Goal: Task Accomplishment & Management: Complete application form

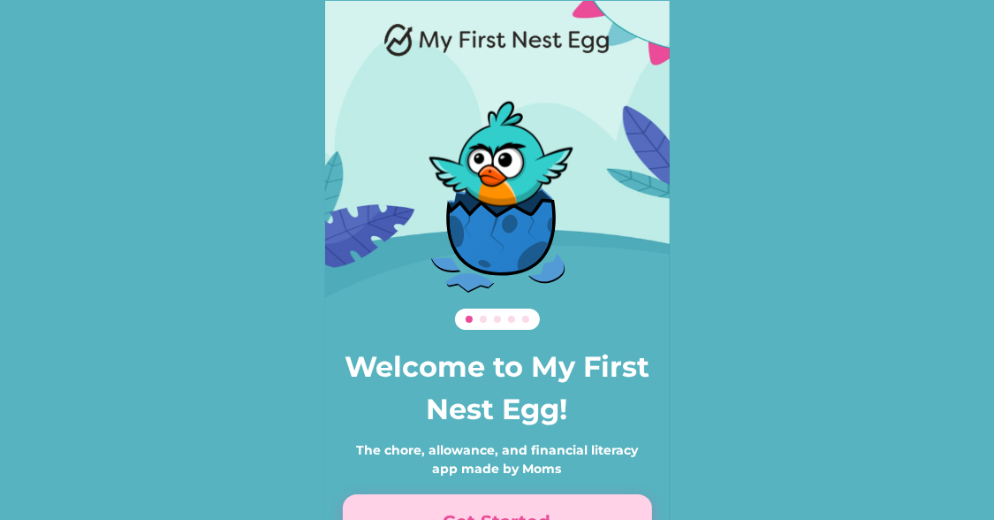
scroll to position [121, 0]
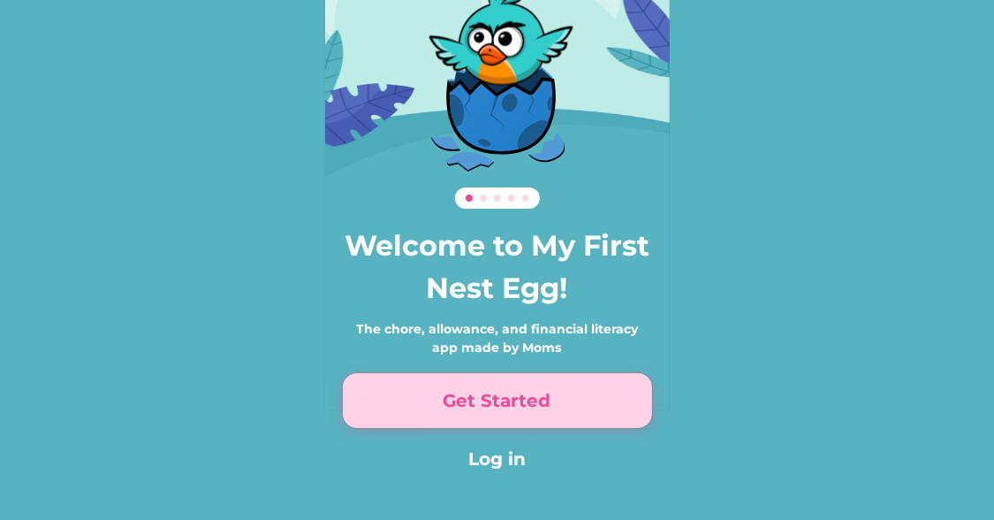
click at [487, 406] on button "Get Started" at bounding box center [497, 400] width 309 height 55
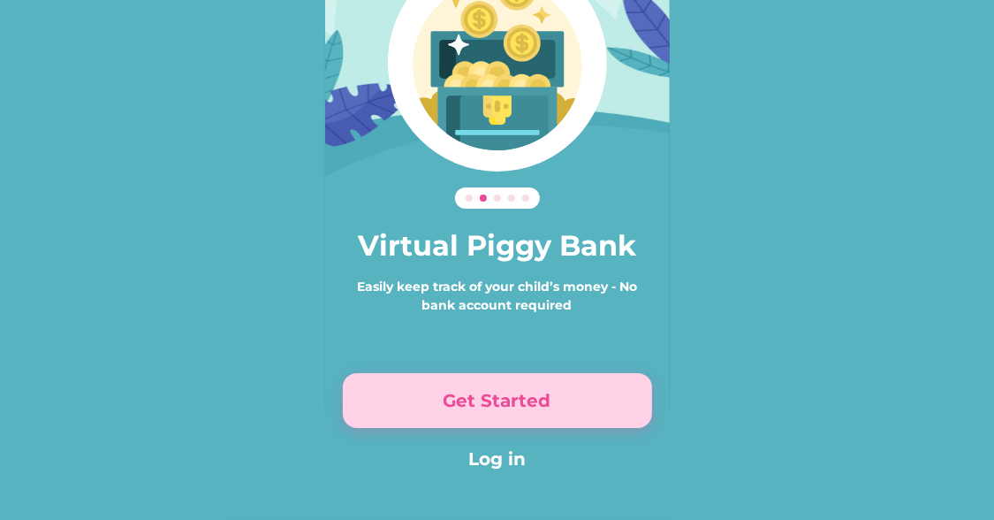
click at [487, 406] on button "Get Started" at bounding box center [497, 400] width 309 height 55
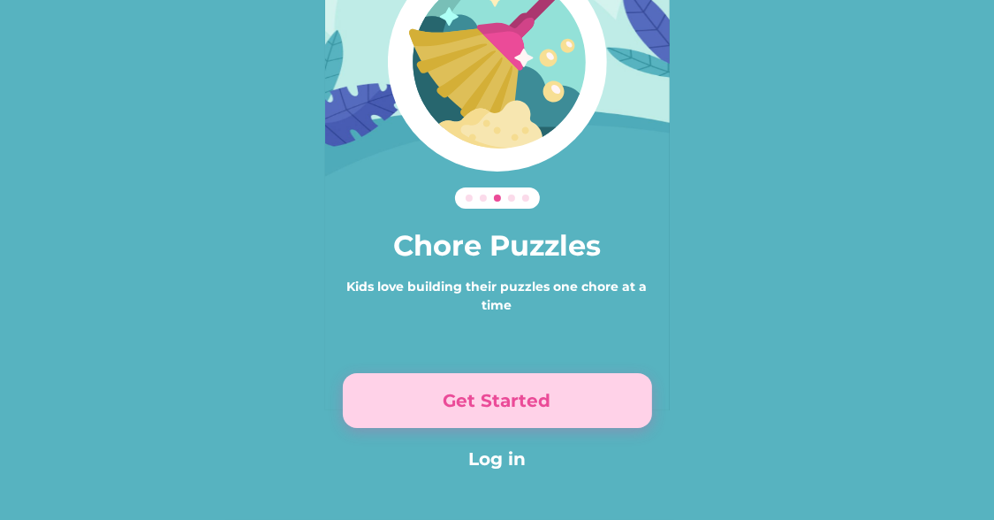
click at [487, 406] on button "Get Started" at bounding box center [497, 400] width 309 height 55
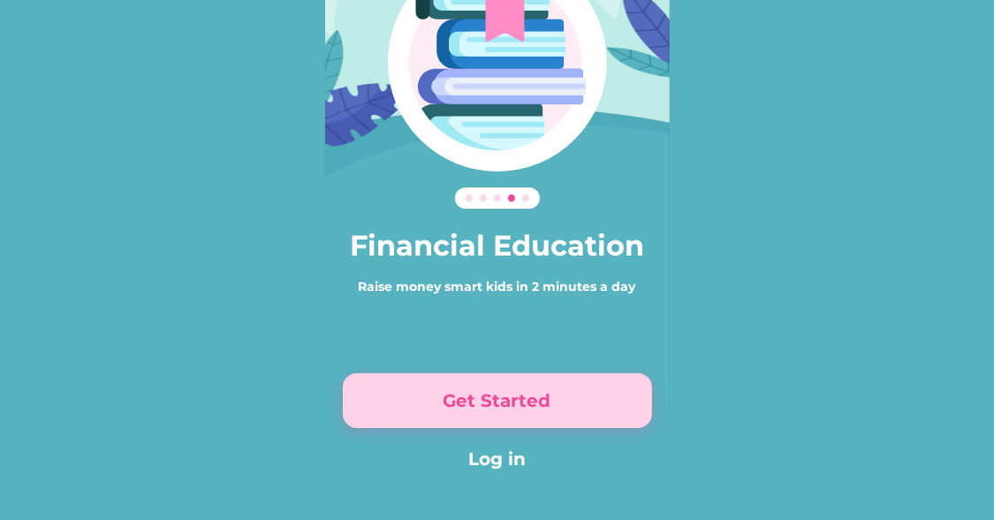
click at [487, 406] on button "Get Started" at bounding box center [497, 400] width 309 height 55
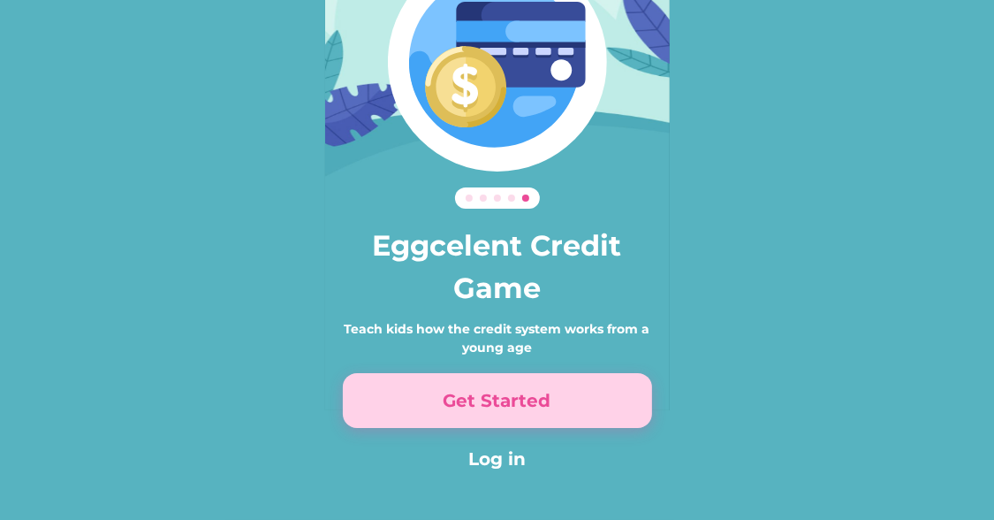
click at [487, 406] on button "Get Started" at bounding box center [497, 400] width 309 height 55
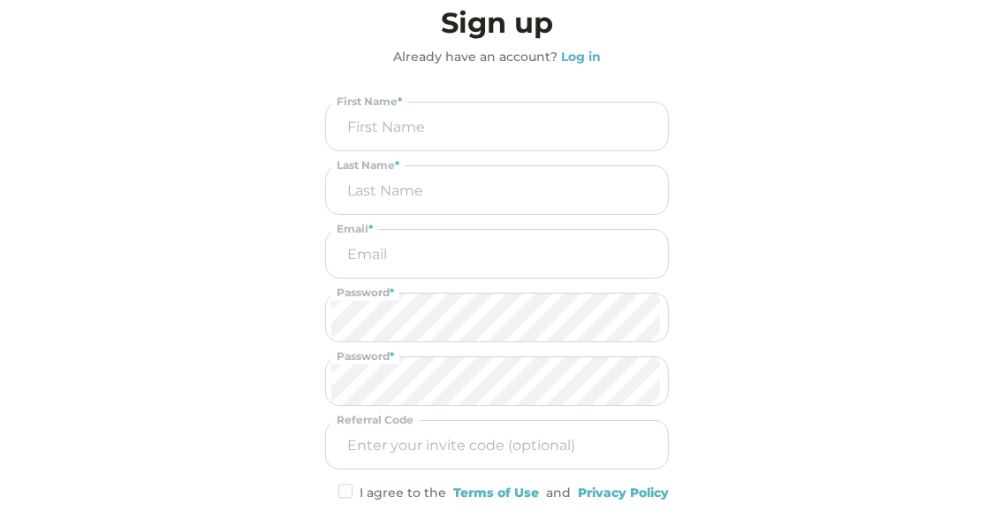
scroll to position [27, 0]
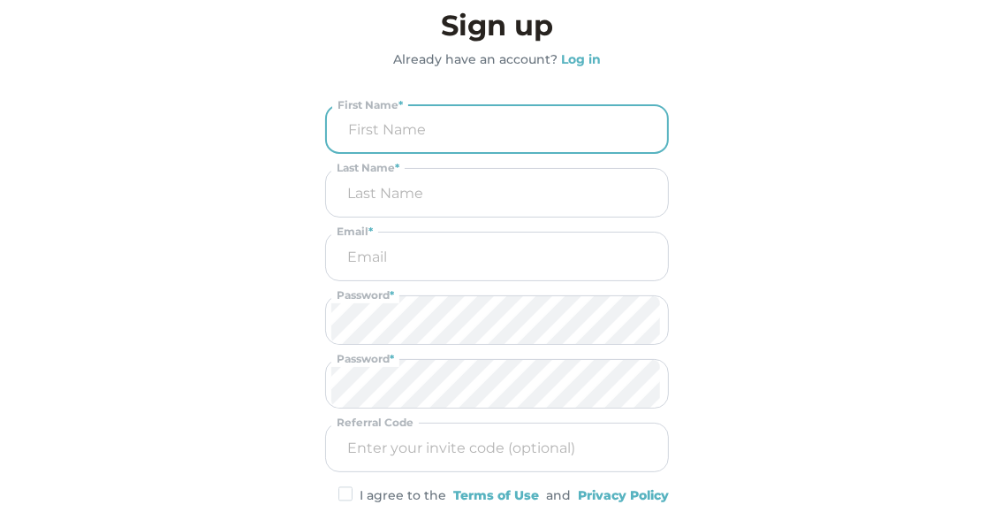
click at [463, 136] on input "input" at bounding box center [497, 129] width 330 height 46
type input "[PERSON_NAME]"
click at [388, 262] on input "email" at bounding box center [496, 256] width 331 height 48
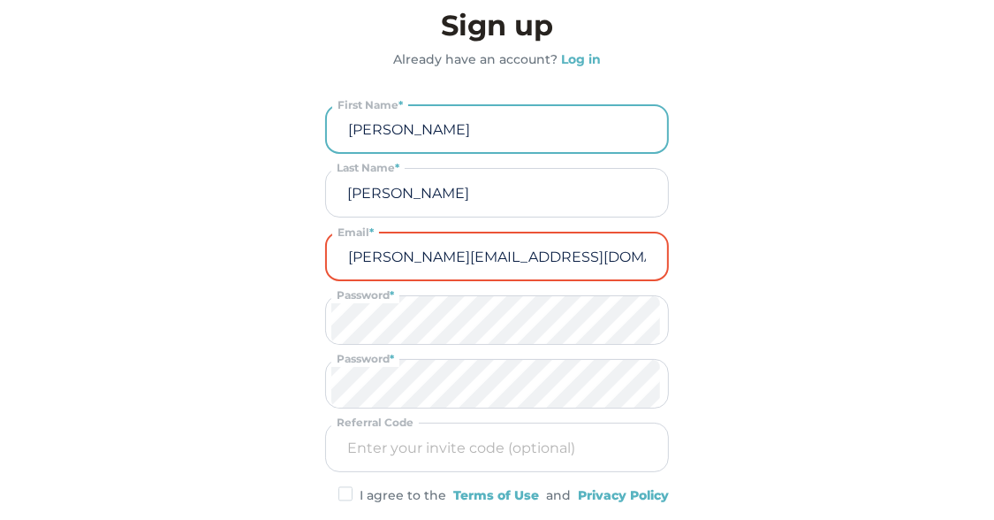
type input "[PERSON_NAME][EMAIL_ADDRESS][DOMAIN_NAME]"
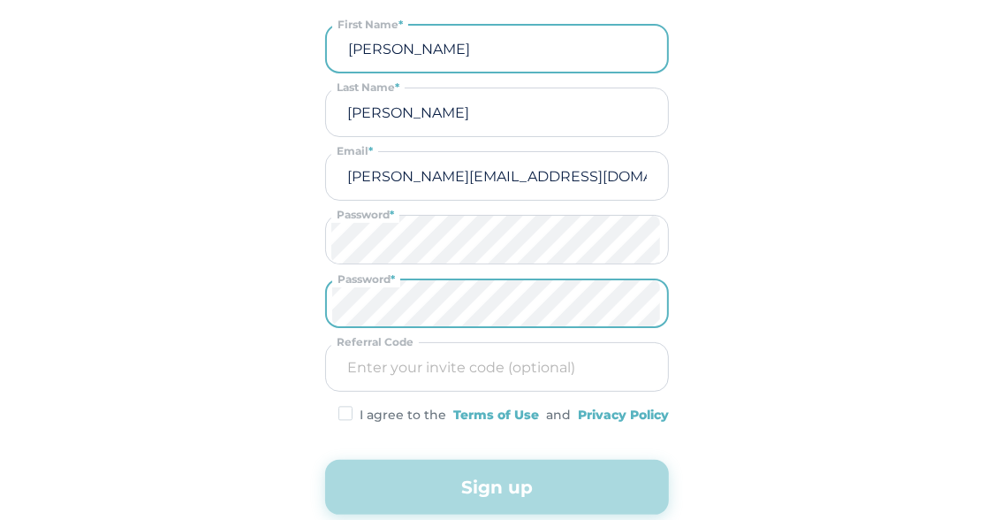
scroll to position [108, 0]
click at [350, 412] on img at bounding box center [346, 412] width 14 height 15
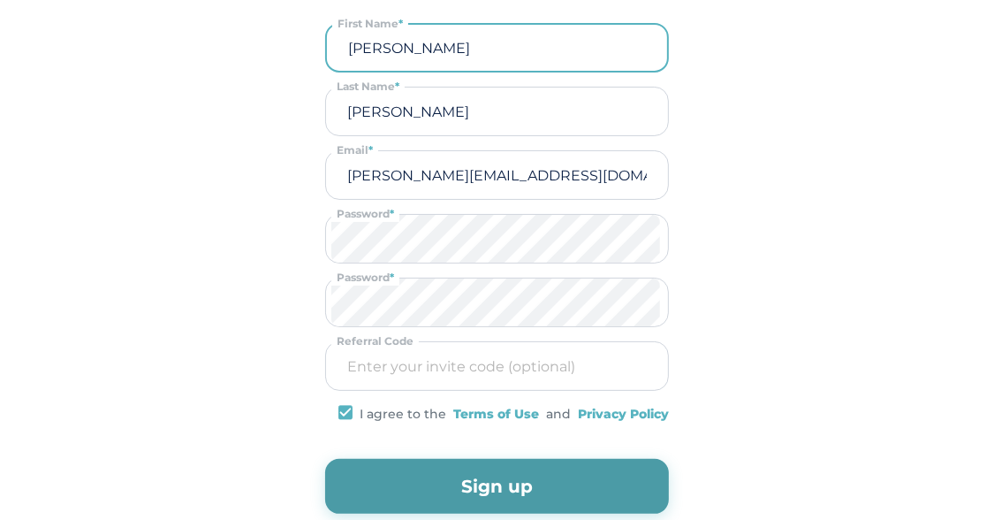
click at [426, 479] on button "Sign up" at bounding box center [497, 486] width 344 height 55
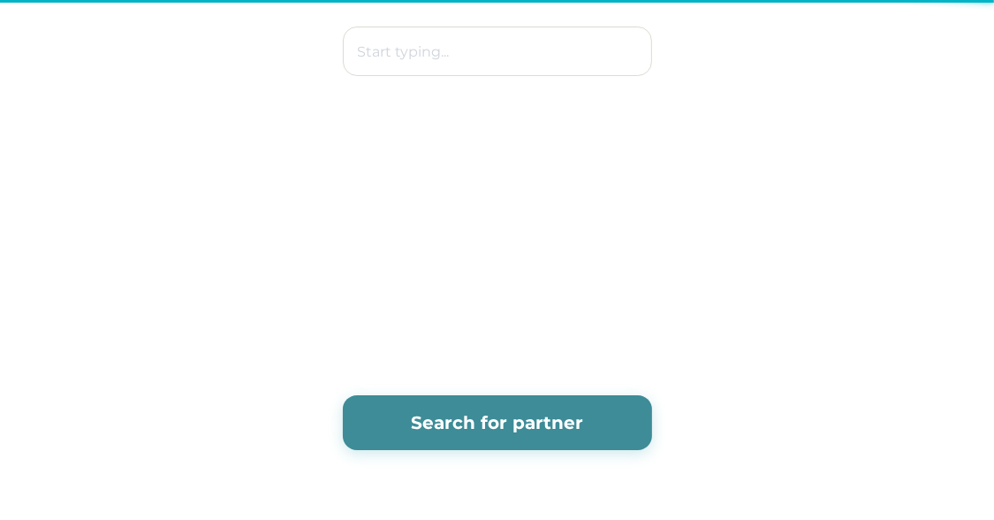
scroll to position [0, 0]
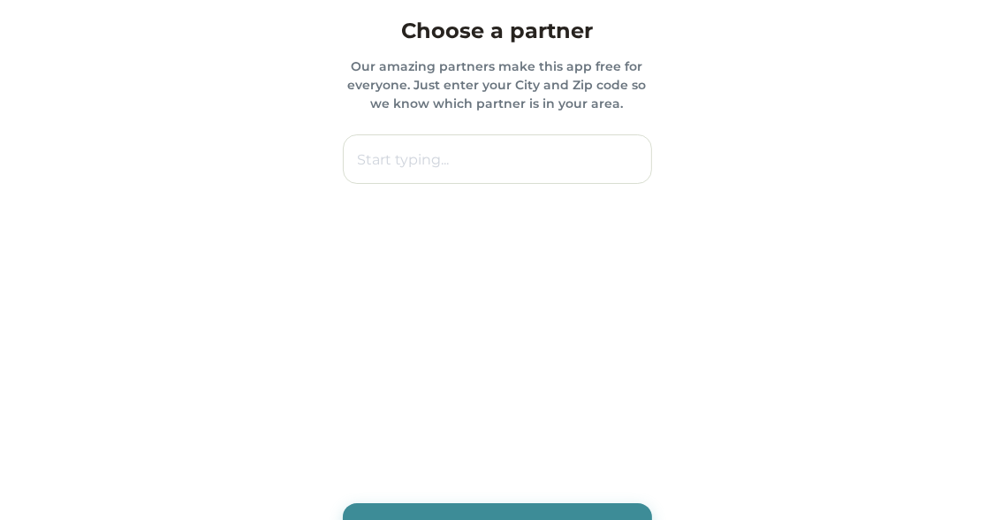
click at [513, 148] on input "text" at bounding box center [497, 158] width 309 height 49
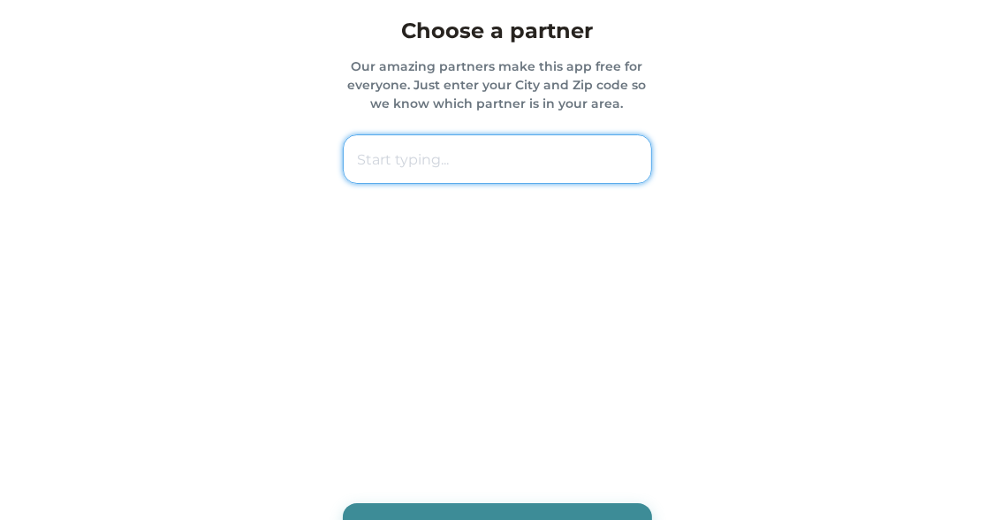
paste input "44663 [GEOGRAPHIC_DATA]"
type input "44663 [GEOGRAPHIC_DATA]"
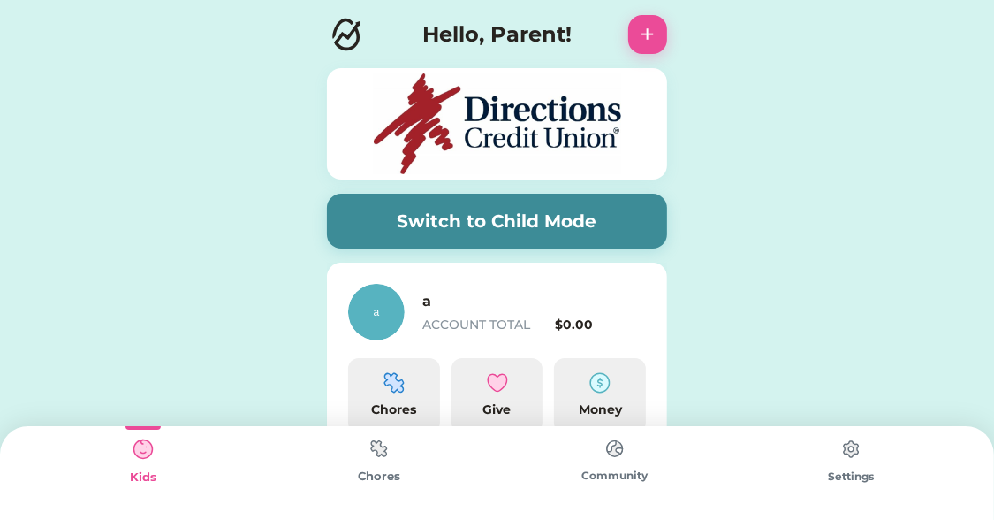
click at [849, 451] on img at bounding box center [850, 448] width 35 height 35
